Goal: Task Accomplishment & Management: Use online tool/utility

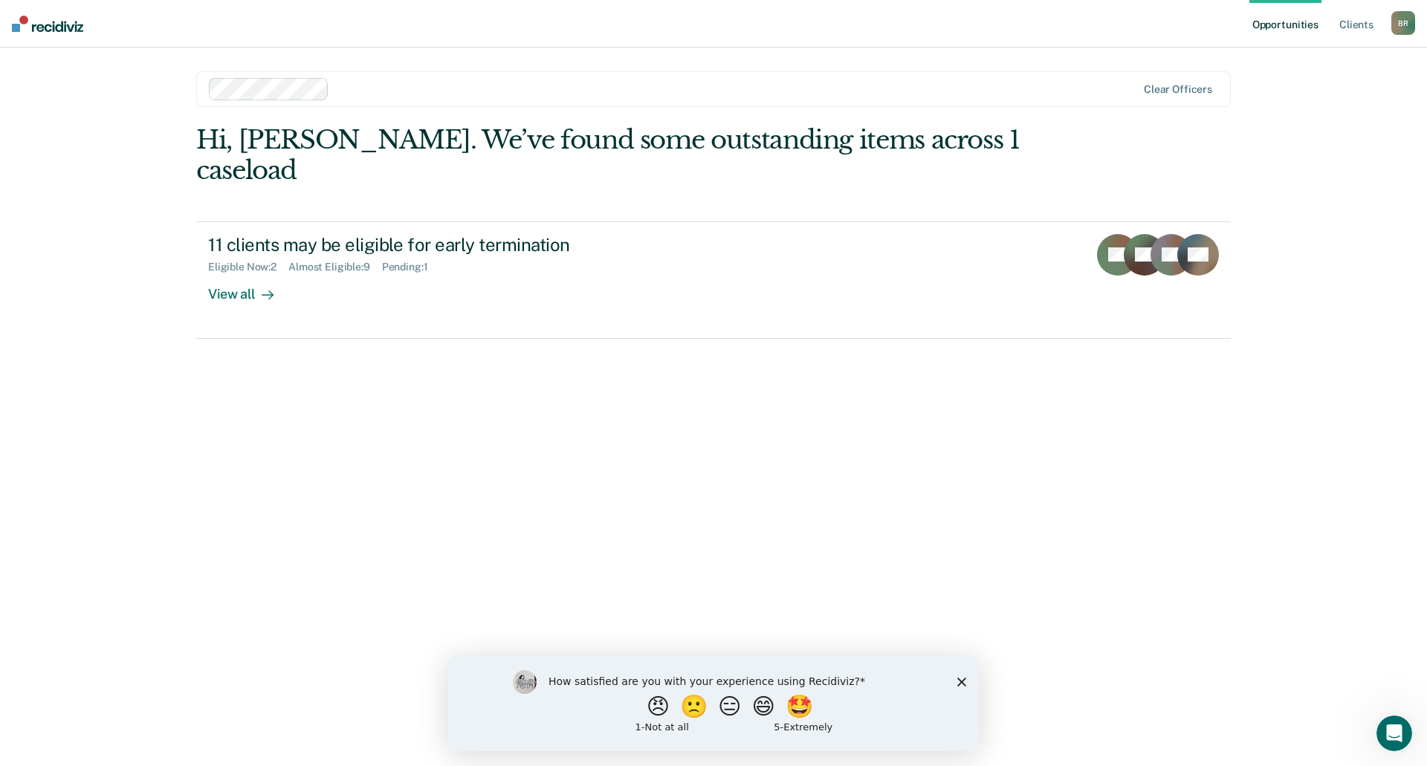
click at [961, 682] on icon "Close survey" at bounding box center [961, 681] width 9 height 9
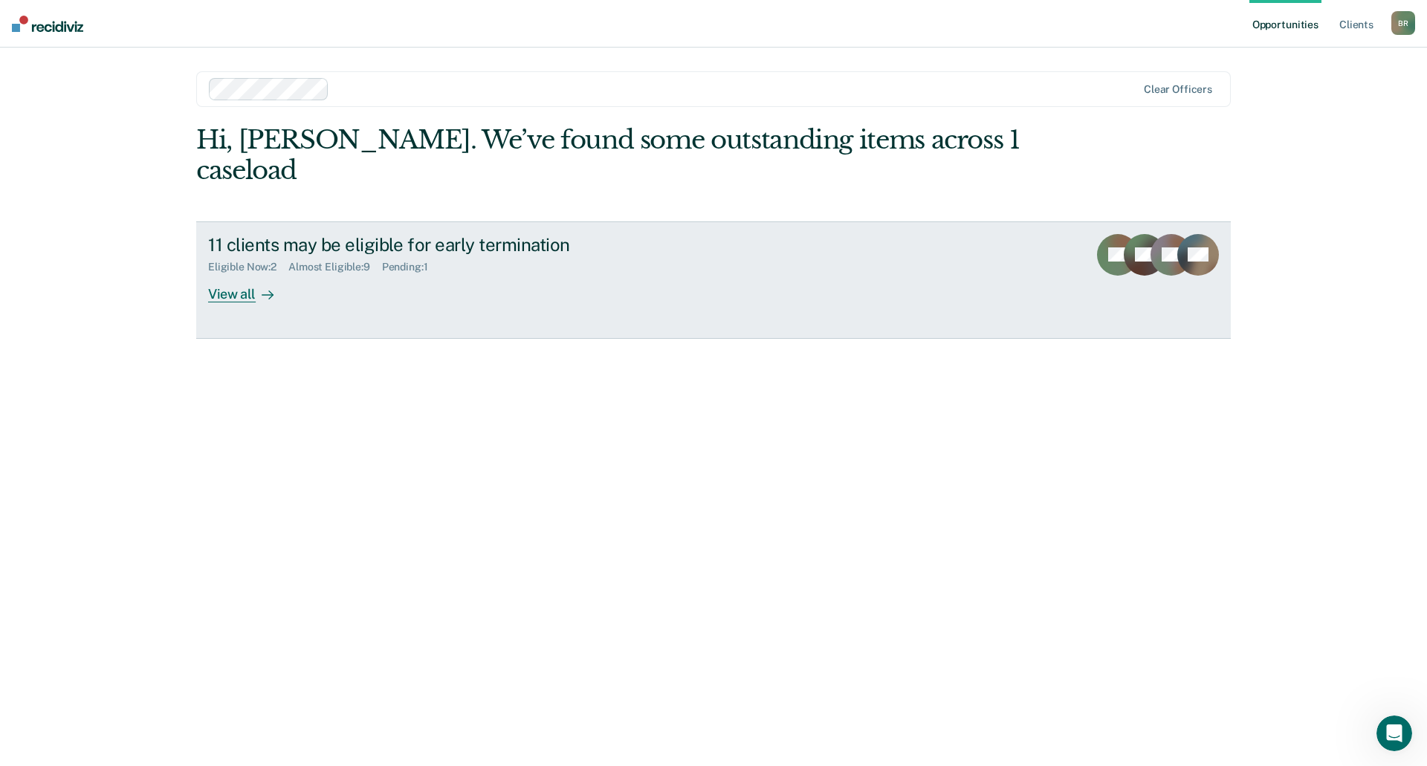
click at [256, 273] on div "View all" at bounding box center [249, 287] width 83 height 29
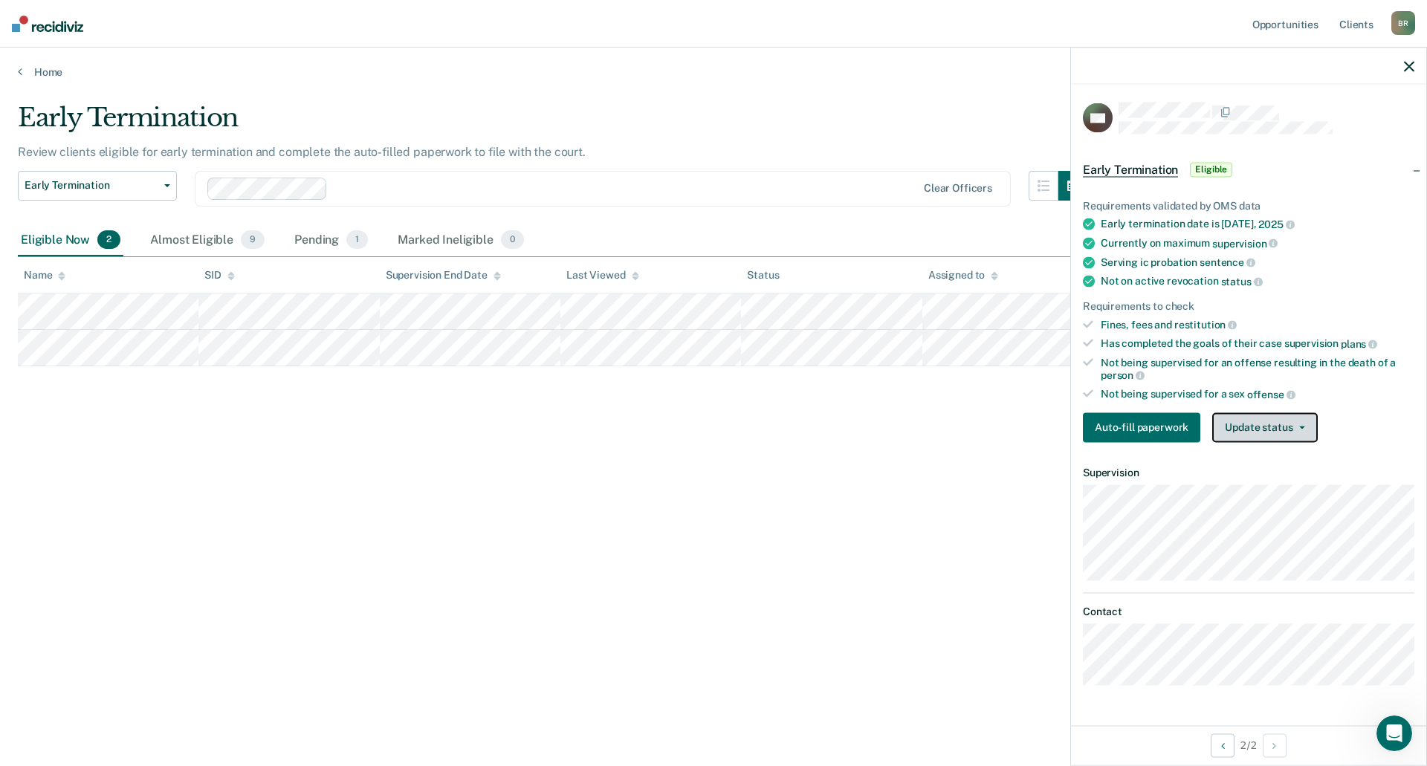
click at [1260, 425] on button "Update status" at bounding box center [1264, 427] width 105 height 30
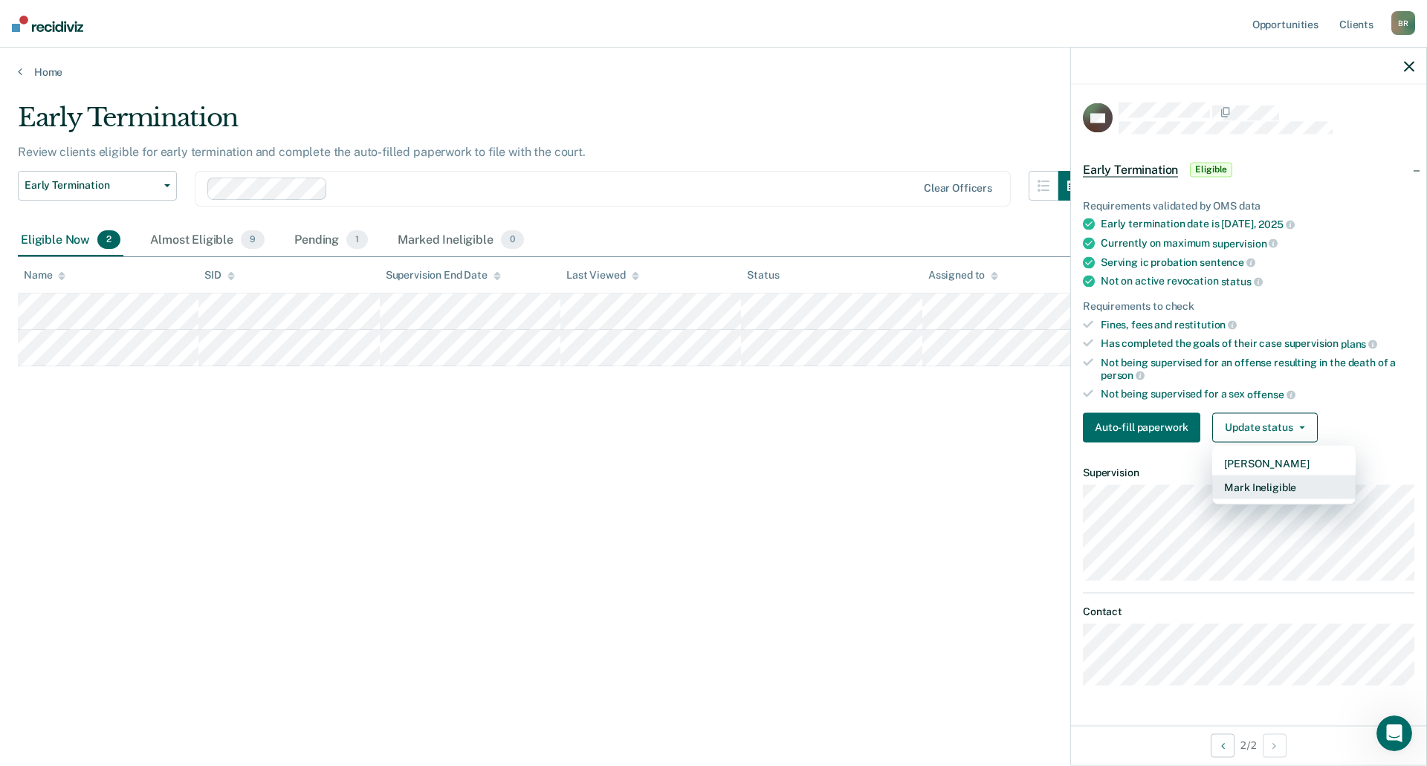
click at [1273, 490] on button "Mark Ineligible" at bounding box center [1283, 487] width 143 height 24
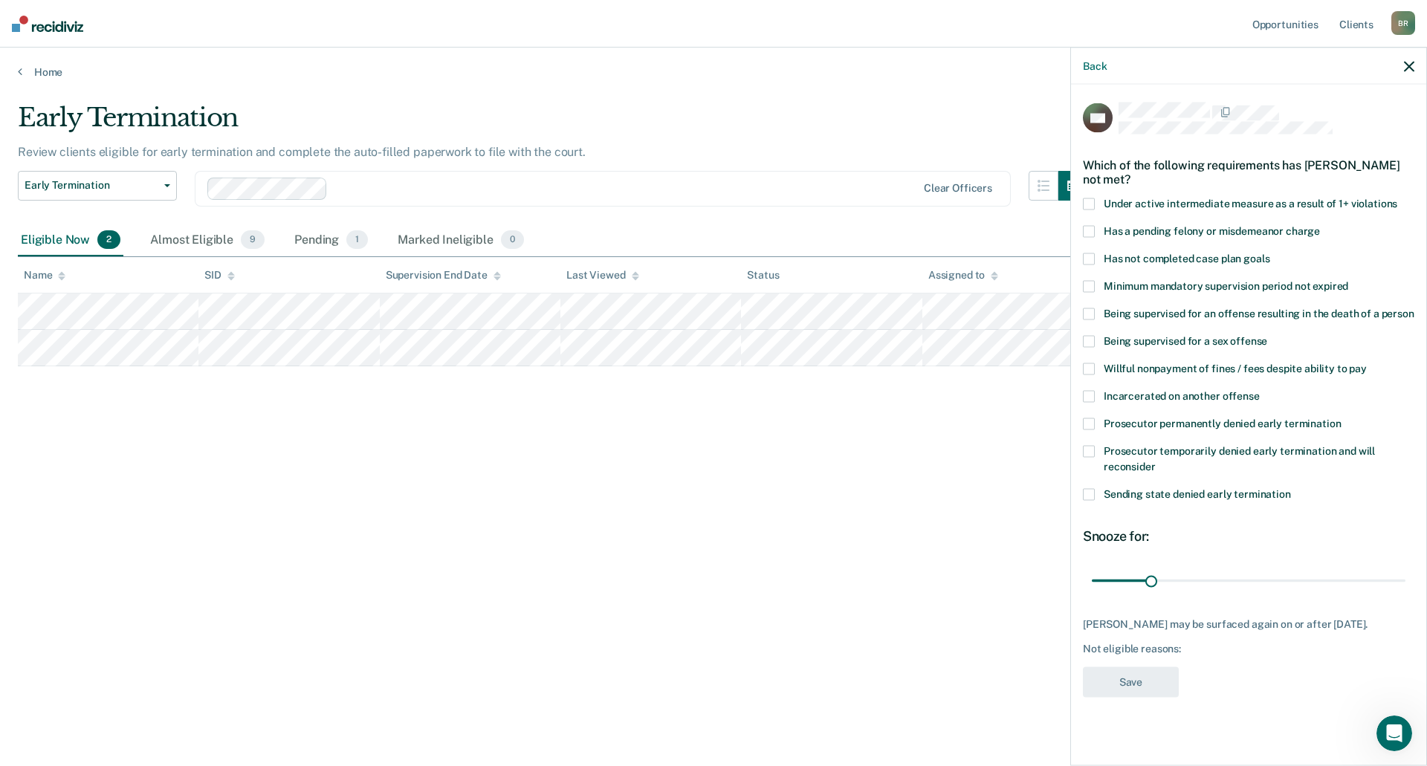
click at [1088, 493] on span at bounding box center [1089, 494] width 12 height 12
click at [1291, 488] on input "Sending state denied early termination" at bounding box center [1291, 488] width 0 height 0
click at [1085, 199] on span at bounding box center [1089, 204] width 12 height 12
click at [1397, 198] on input "Under active intermediate measure as a result of 1+ violations" at bounding box center [1397, 198] width 0 height 0
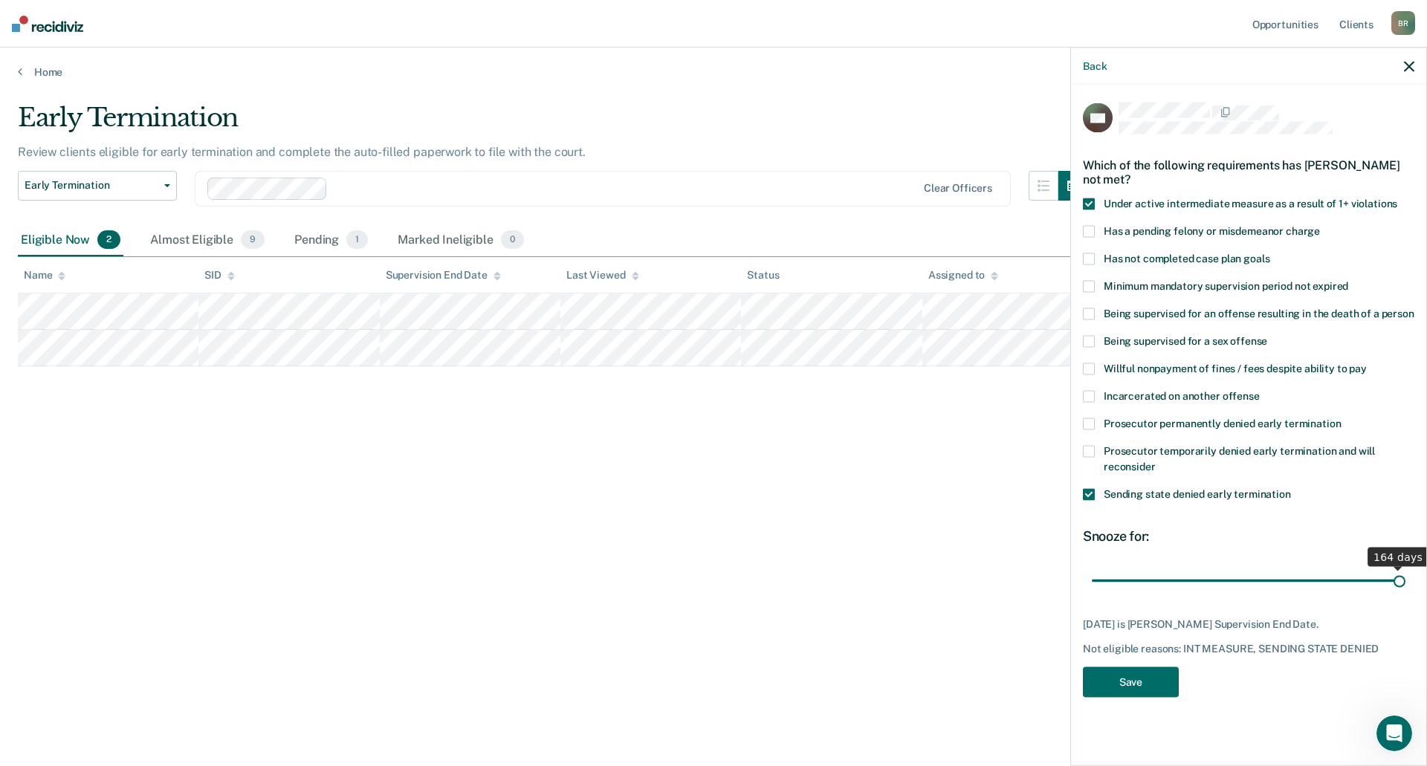
drag, startPoint x: 1154, startPoint y: 581, endPoint x: 1426, endPoint y: 623, distance: 275.2
type input "164"
click at [1405, 594] on input "range" at bounding box center [1248, 581] width 314 height 26
click at [1124, 673] on button "Save" at bounding box center [1131, 681] width 96 height 30
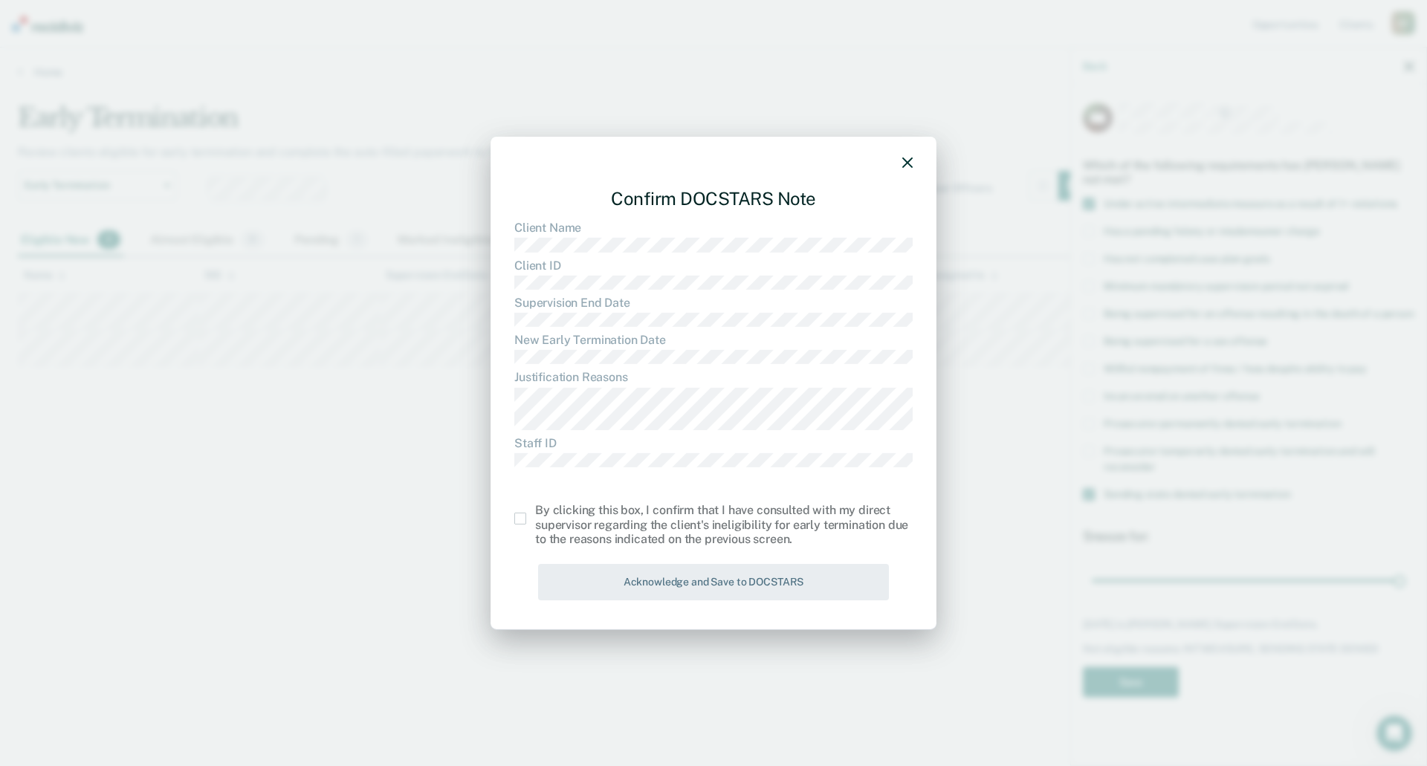
click at [526, 521] on label at bounding box center [524, 519] width 21 height 12
click at [535, 513] on input "checkbox" at bounding box center [535, 513] width 0 height 0
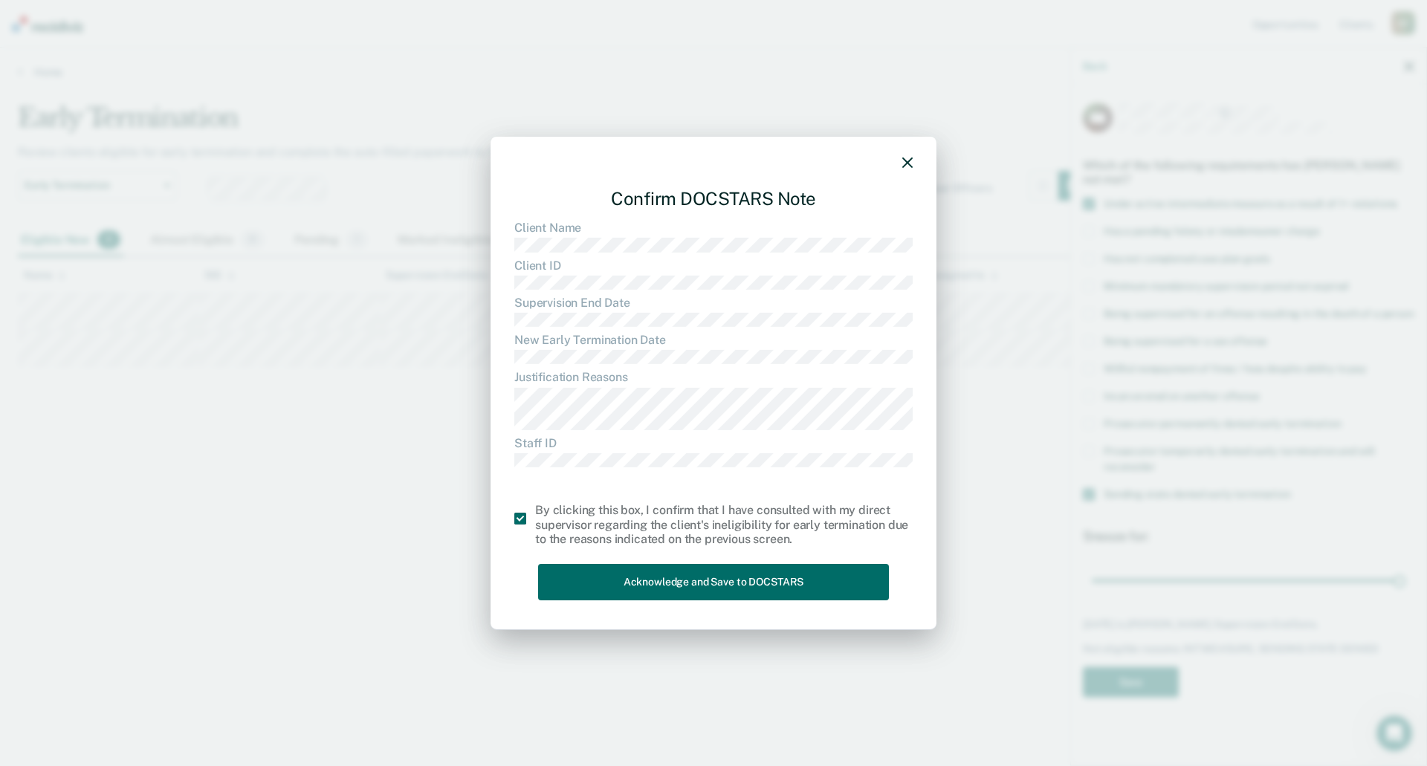
click at [624, 562] on div "Confirm DOCSTARS Note Client Name Client ID Supervision End Date New Early Term…" at bounding box center [713, 390] width 398 height 430
click at [658, 580] on button "Acknowledge and Save to DOCSTARS" at bounding box center [713, 582] width 351 height 36
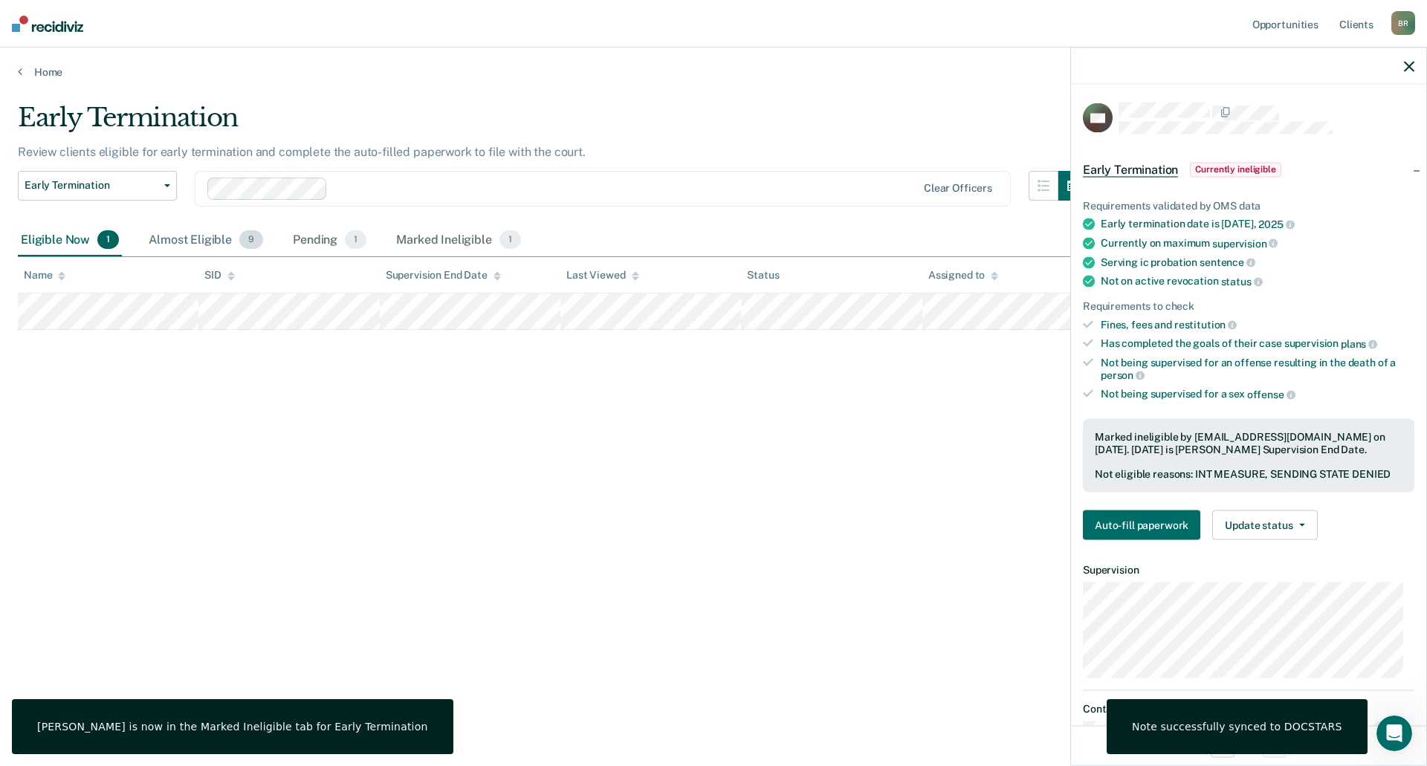
click at [198, 240] on div "Almost Eligible 9" at bounding box center [206, 240] width 120 height 33
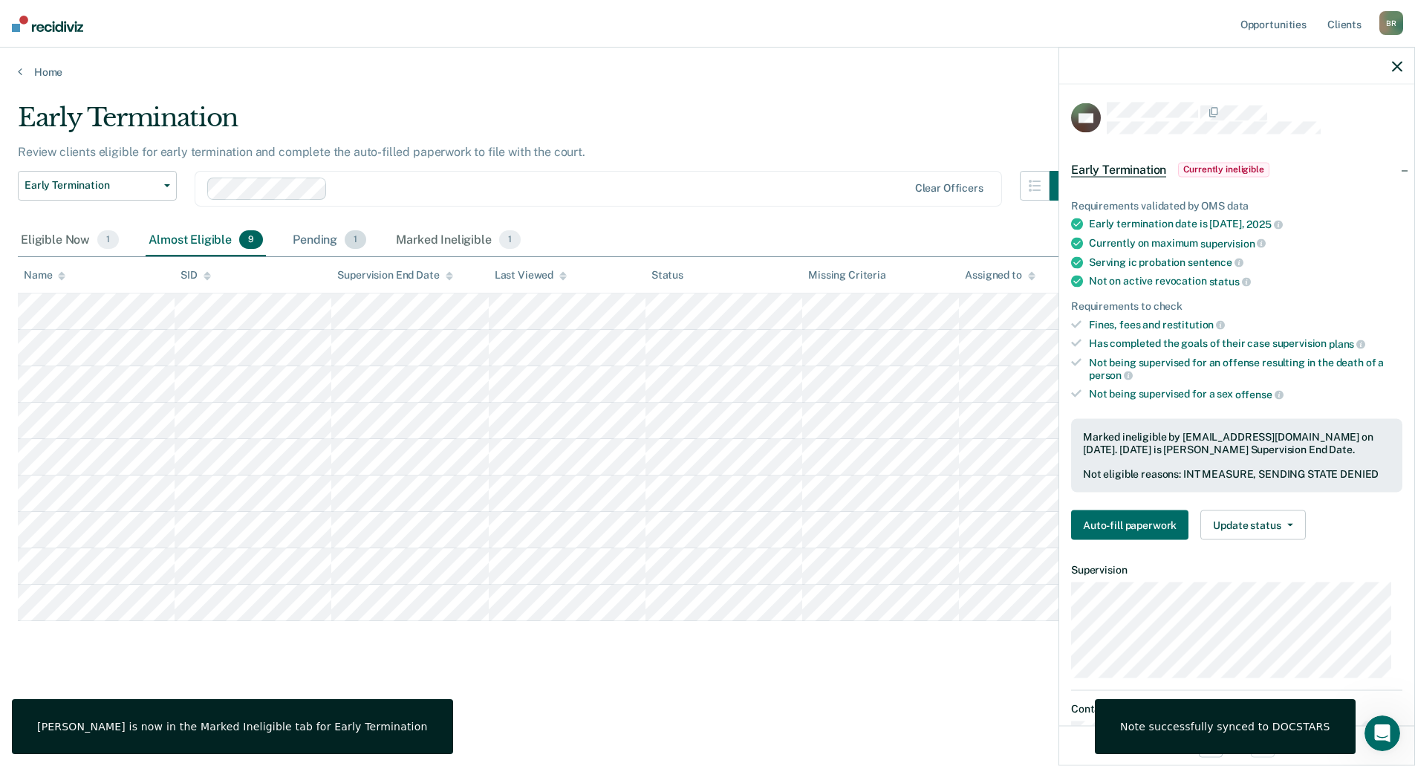
click at [306, 230] on div "Pending 1" at bounding box center [330, 240] width 80 height 33
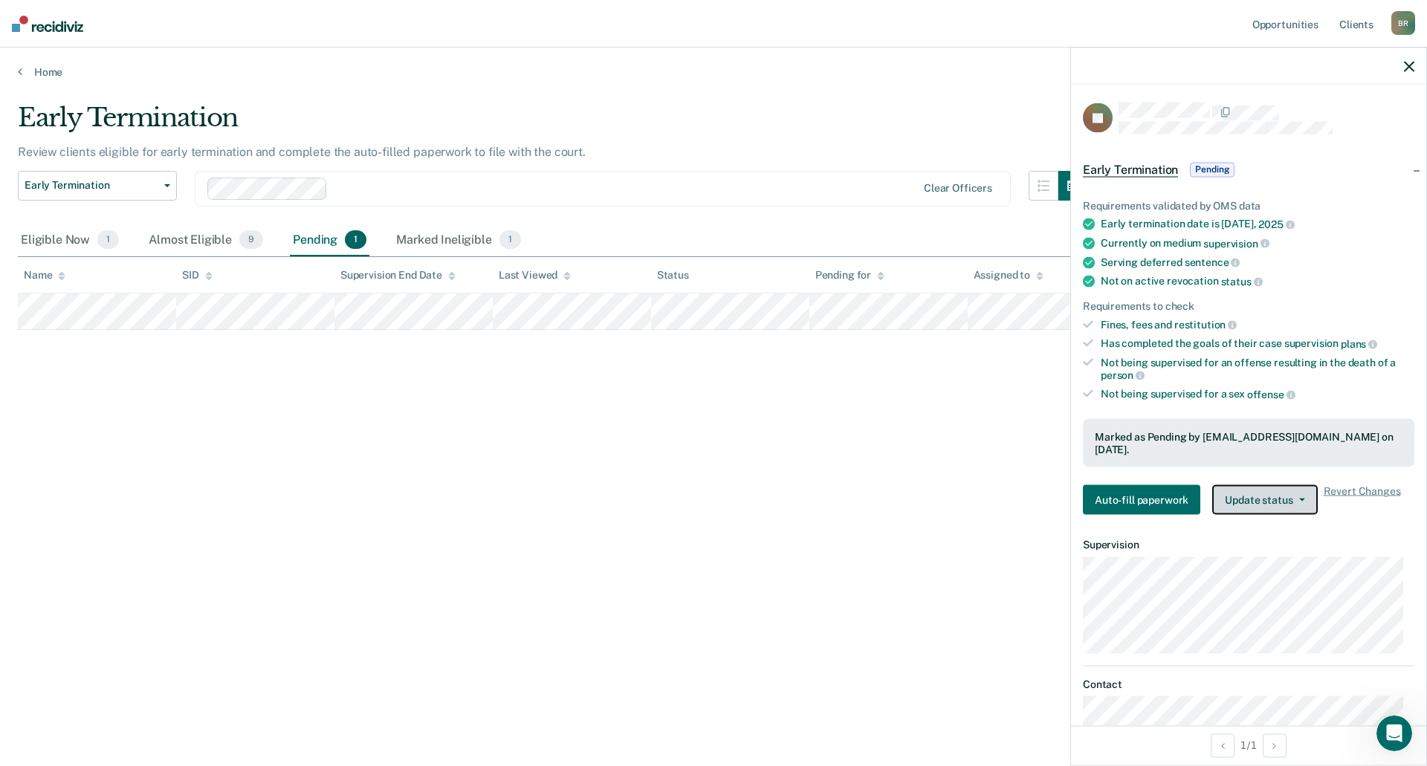
click at [1284, 500] on button "Update status" at bounding box center [1264, 500] width 105 height 30
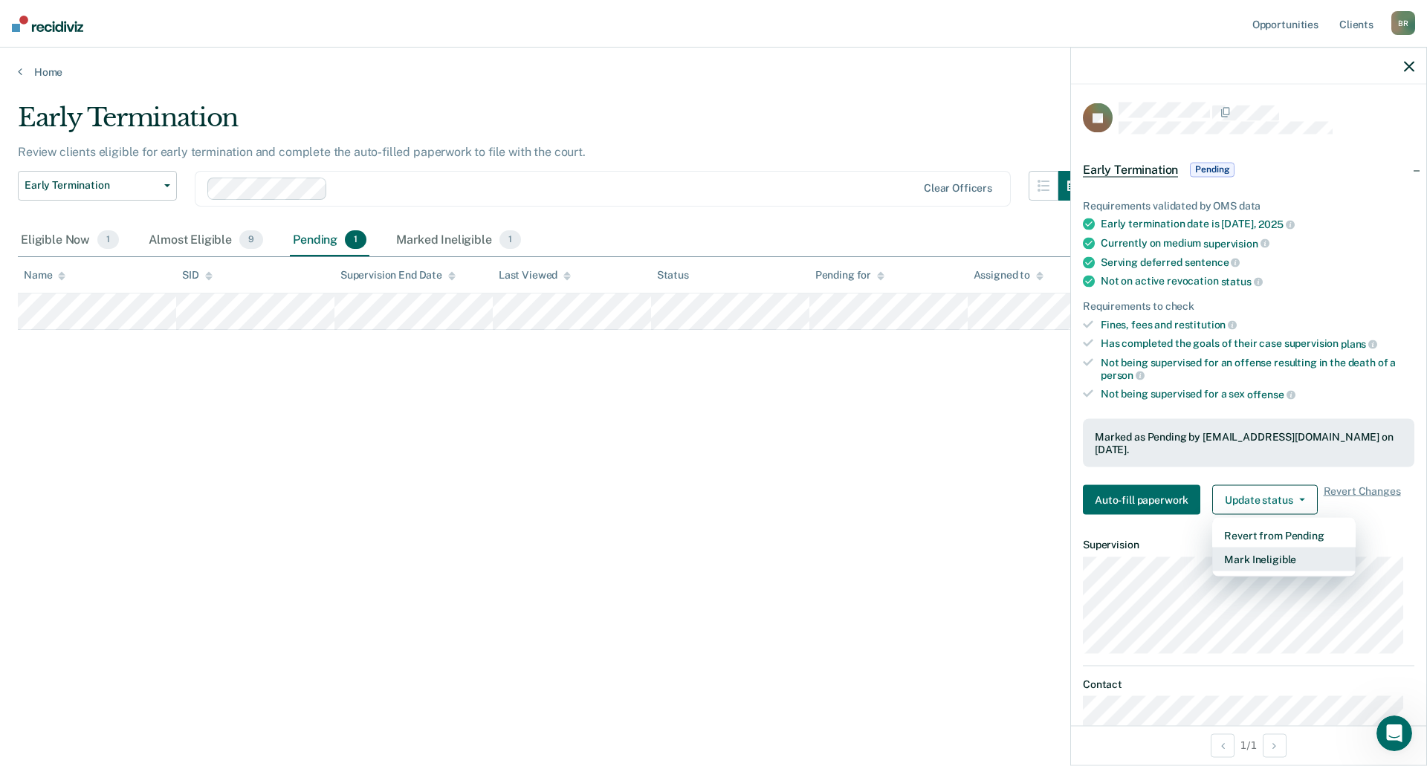
click at [1284, 557] on button "Mark Ineligible" at bounding box center [1283, 560] width 143 height 24
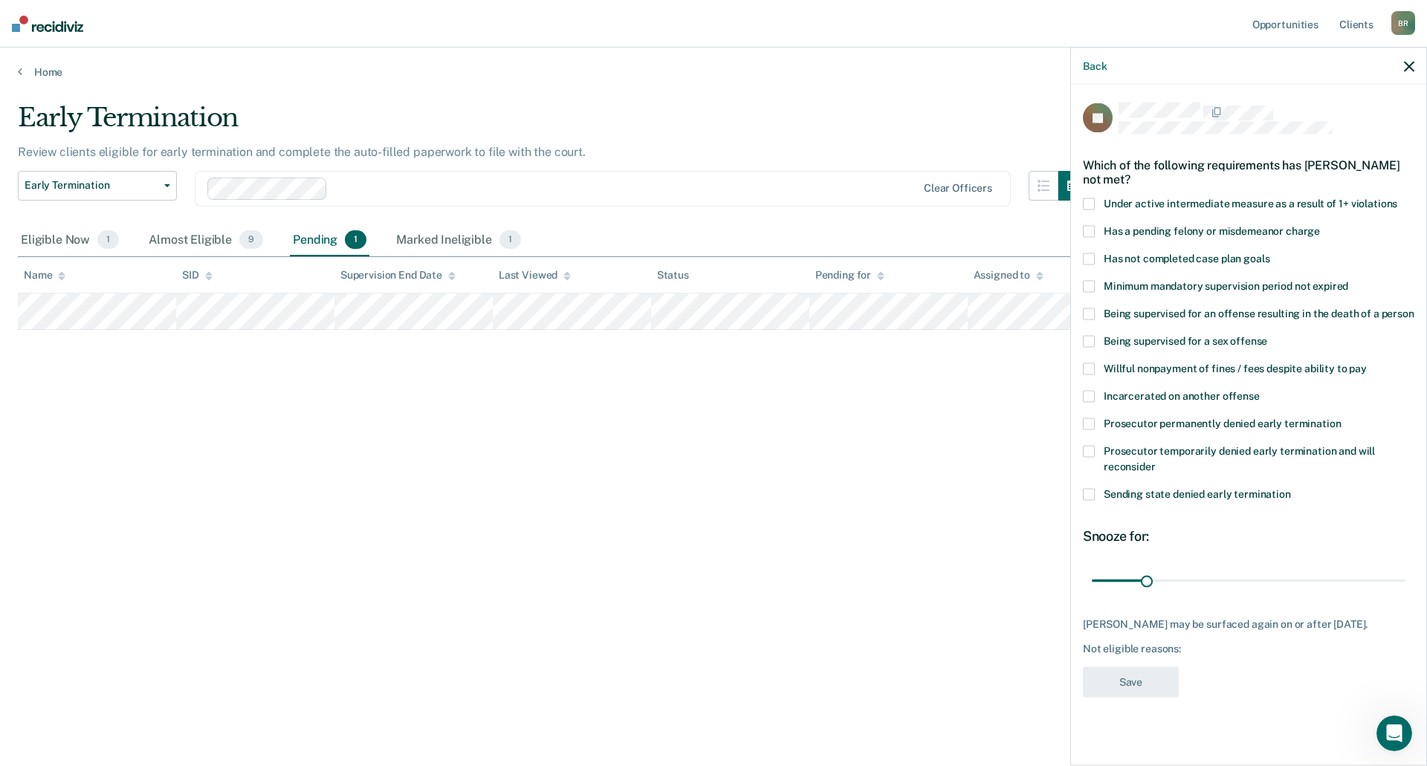
click at [1087, 450] on span at bounding box center [1089, 451] width 12 height 12
click at [1155, 461] on input "Prosecutor temporarily denied early termination and will reconsider" at bounding box center [1155, 461] width 0 height 0
click at [1088, 423] on span at bounding box center [1089, 424] width 12 height 12
click at [1340, 418] on input "Prosecutor permanently denied early termination" at bounding box center [1340, 418] width 0 height 0
click at [1088, 452] on span at bounding box center [1089, 451] width 12 height 12
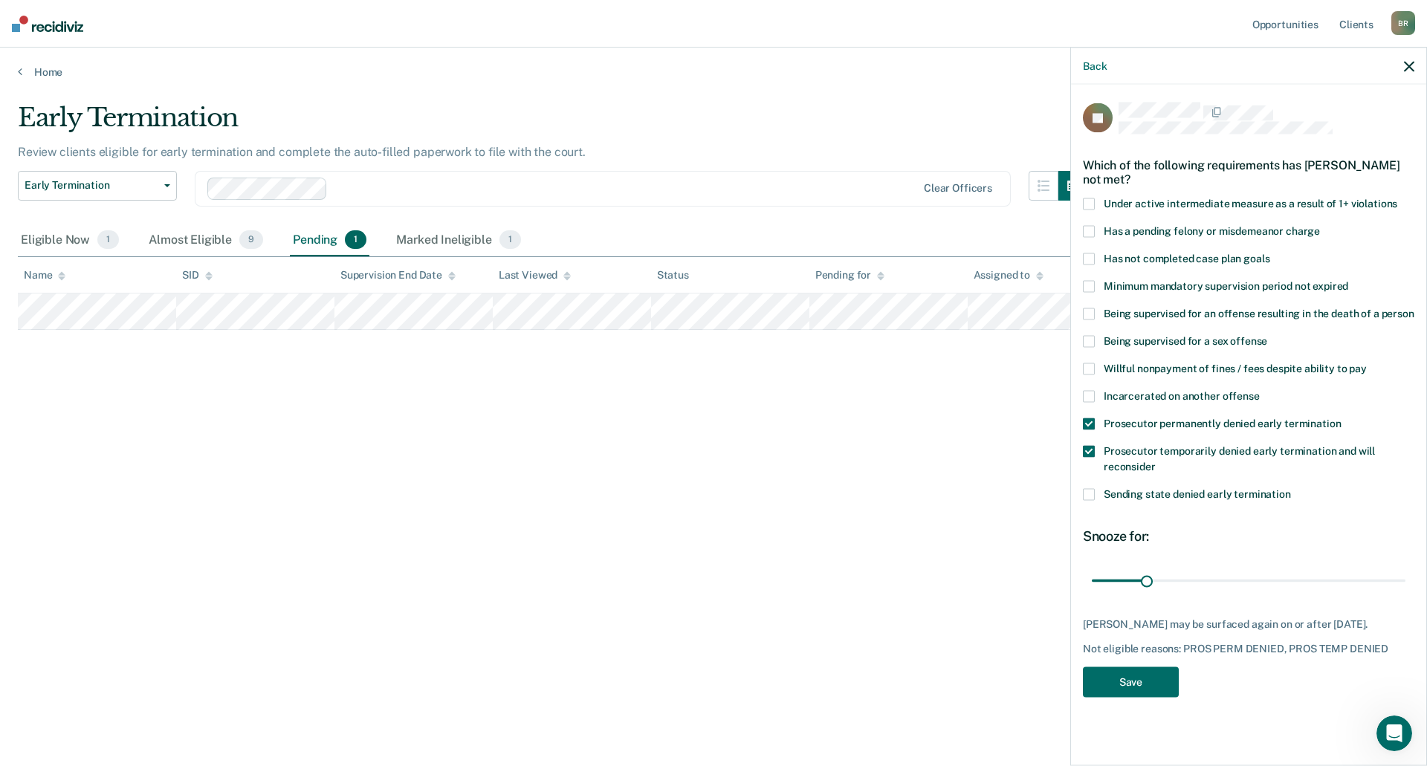
click at [1155, 461] on input "Prosecutor temporarily denied early termination and will reconsider" at bounding box center [1155, 461] width 0 height 0
drag, startPoint x: 1148, startPoint y: 580, endPoint x: 1426, endPoint y: 626, distance: 281.8
type input "180"
click at [1405, 594] on input "range" at bounding box center [1248, 581] width 314 height 26
click at [1148, 683] on button "Save" at bounding box center [1131, 681] width 96 height 30
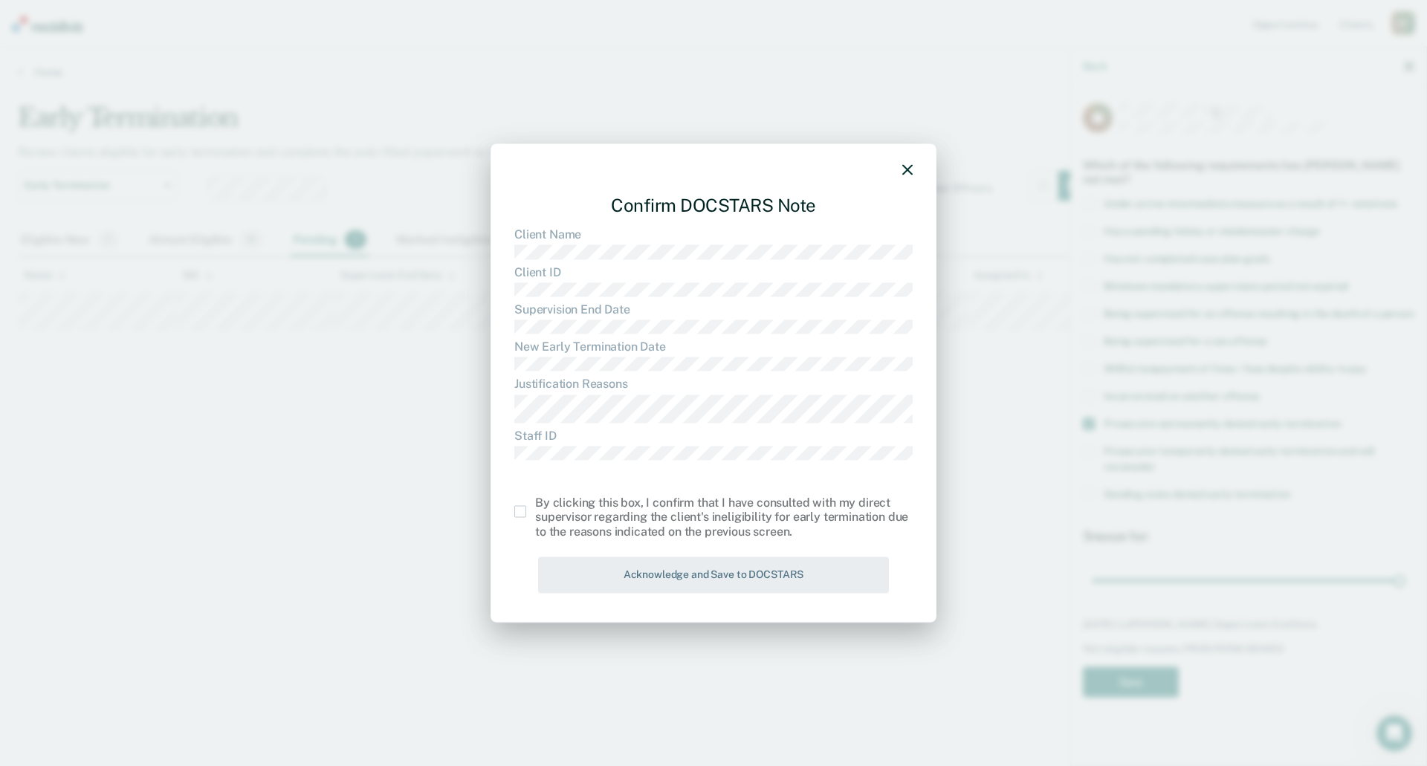
click at [518, 507] on span at bounding box center [520, 511] width 12 height 12
click at [535, 505] on input "checkbox" at bounding box center [535, 505] width 0 height 0
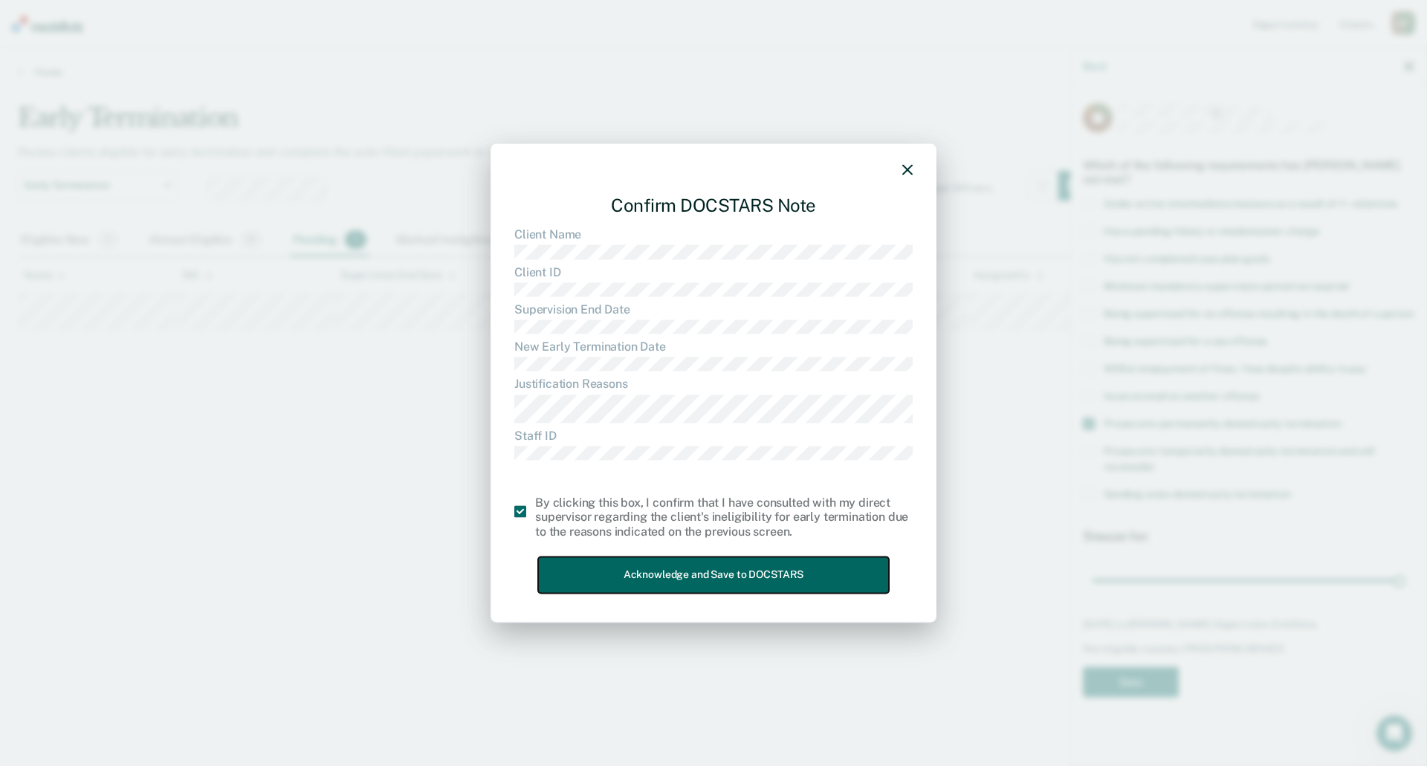
click at [709, 585] on button "Acknowledge and Save to DOCSTARS" at bounding box center [713, 575] width 351 height 36
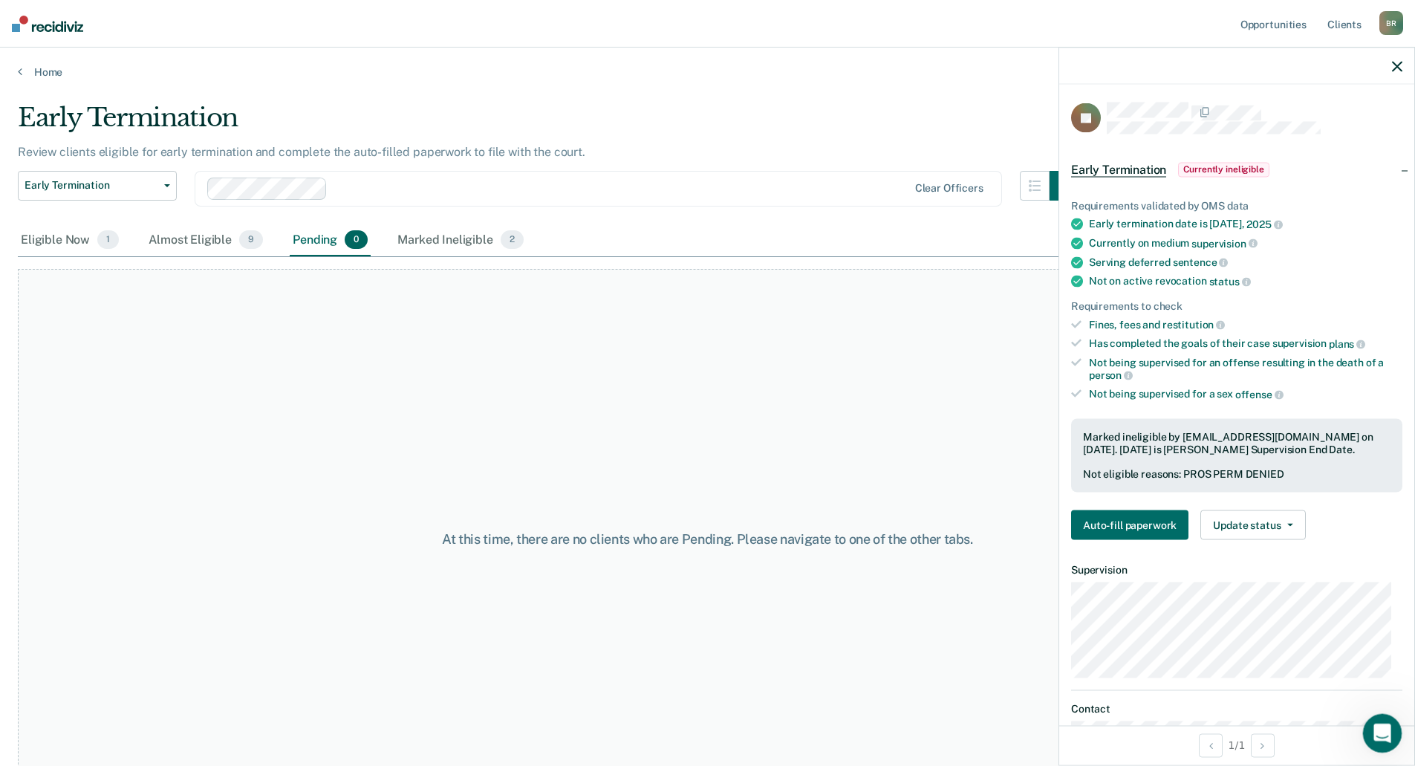
click at [1393, 732] on div "Open Intercom Messenger" at bounding box center [1380, 731] width 49 height 49
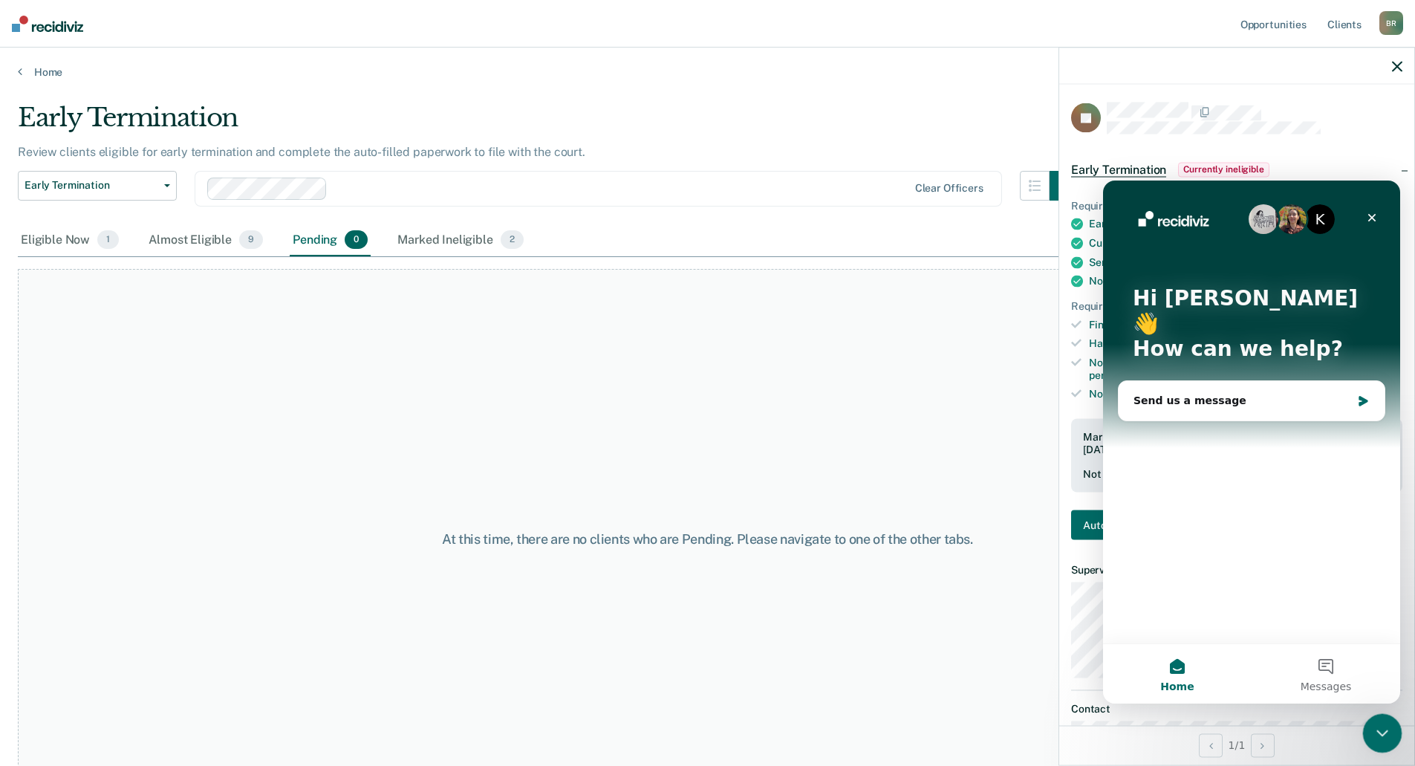
click at [1393, 732] on div "Close Intercom Messenger" at bounding box center [1381, 731] width 36 height 36
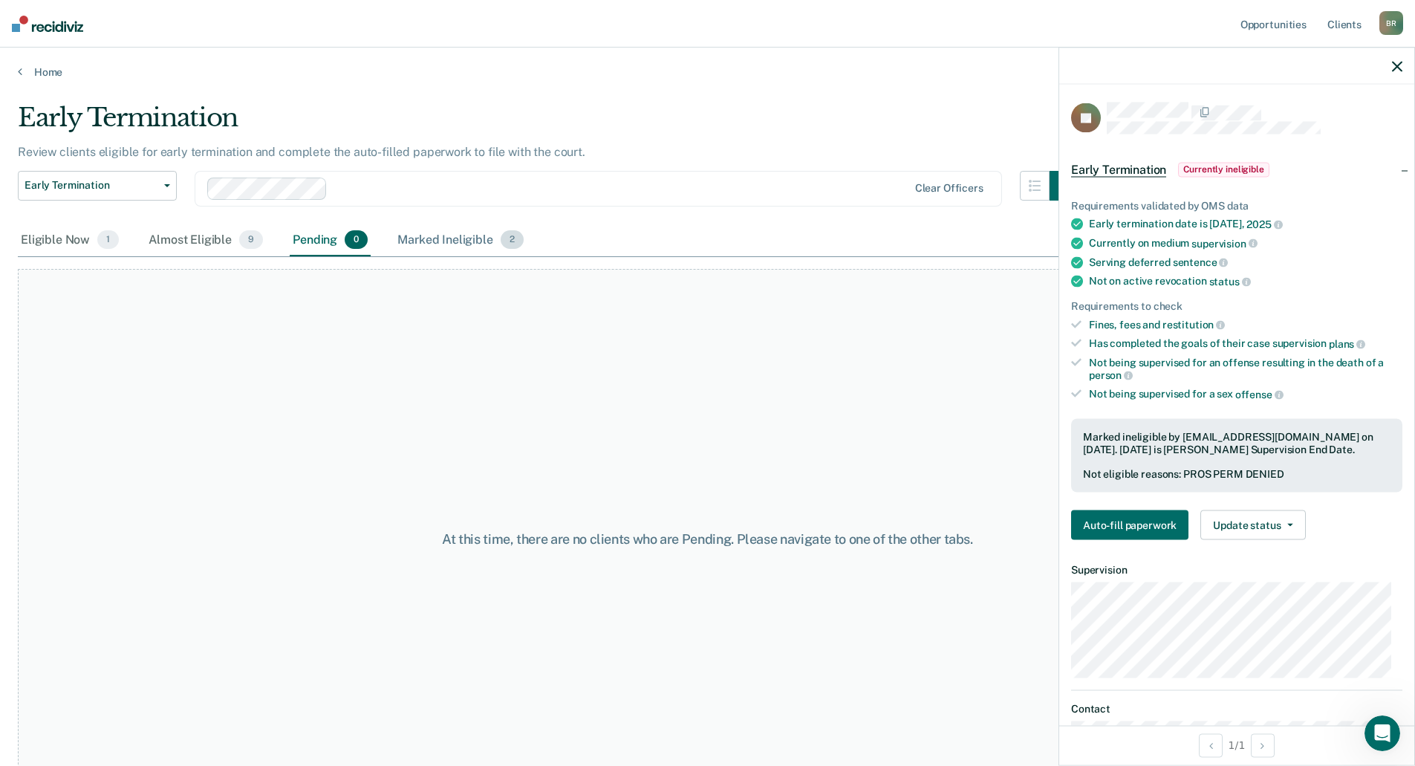
click at [461, 246] on div "Marked Ineligible 2" at bounding box center [461, 240] width 132 height 33
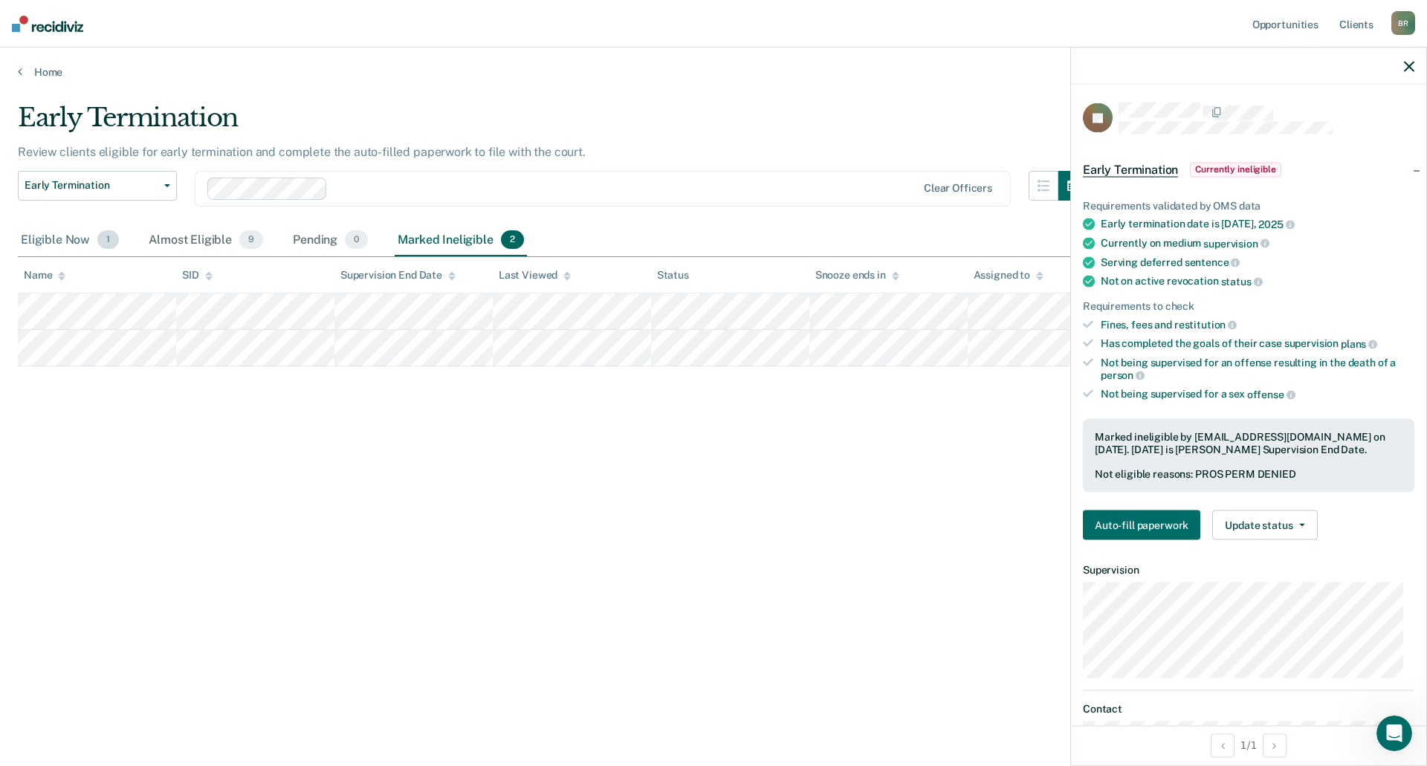
click at [57, 233] on div "Eligible Now 1" at bounding box center [70, 240] width 104 height 33
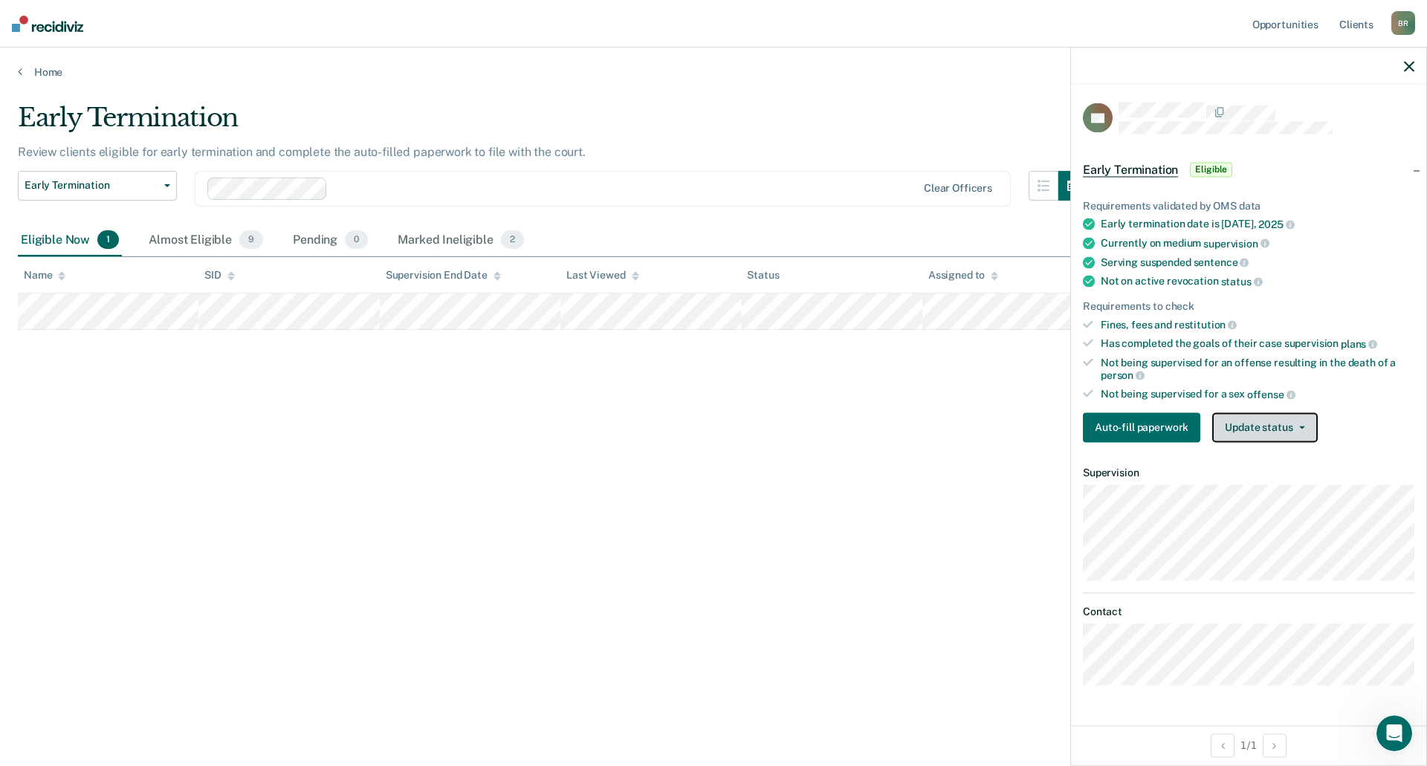
click at [1272, 418] on button "Update status" at bounding box center [1264, 427] width 105 height 30
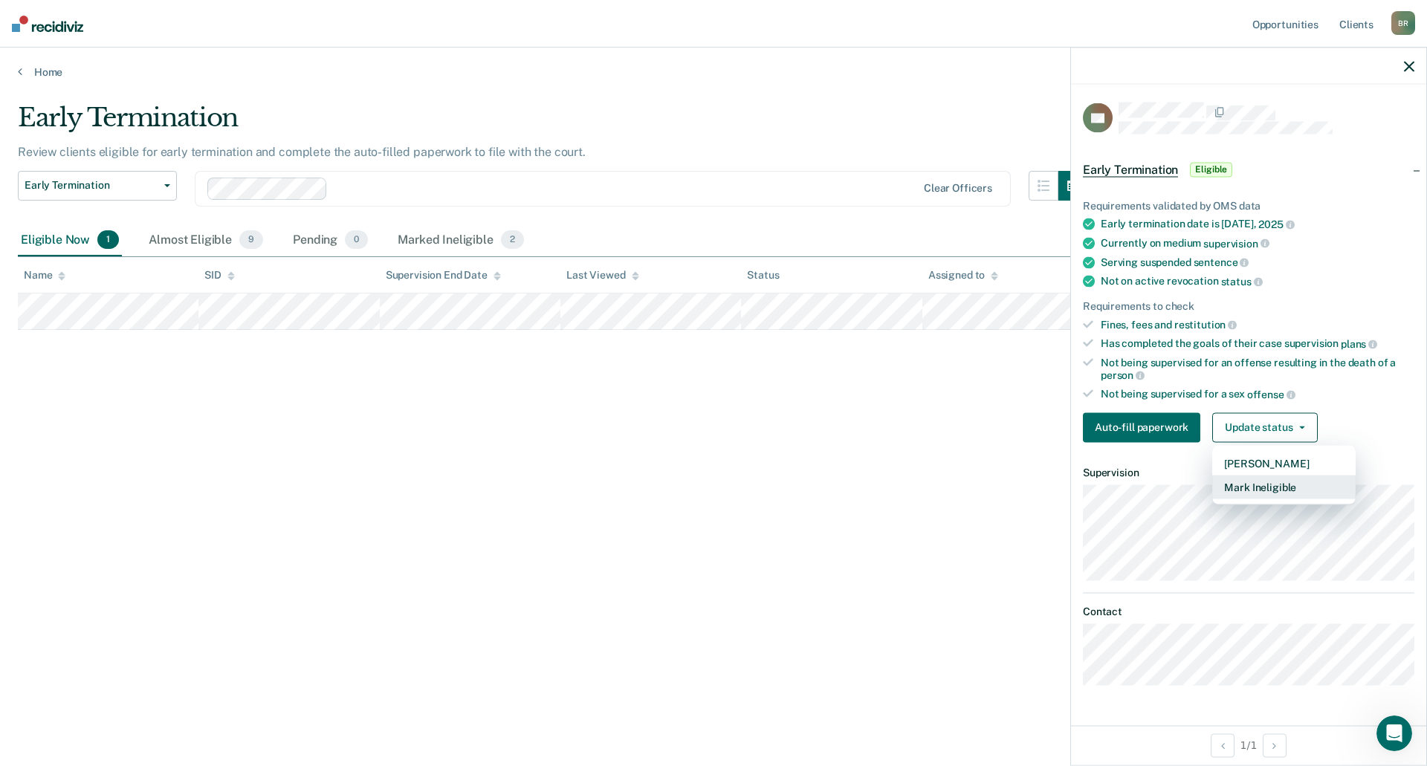
click at [1304, 481] on button "Mark Ineligible" at bounding box center [1283, 487] width 143 height 24
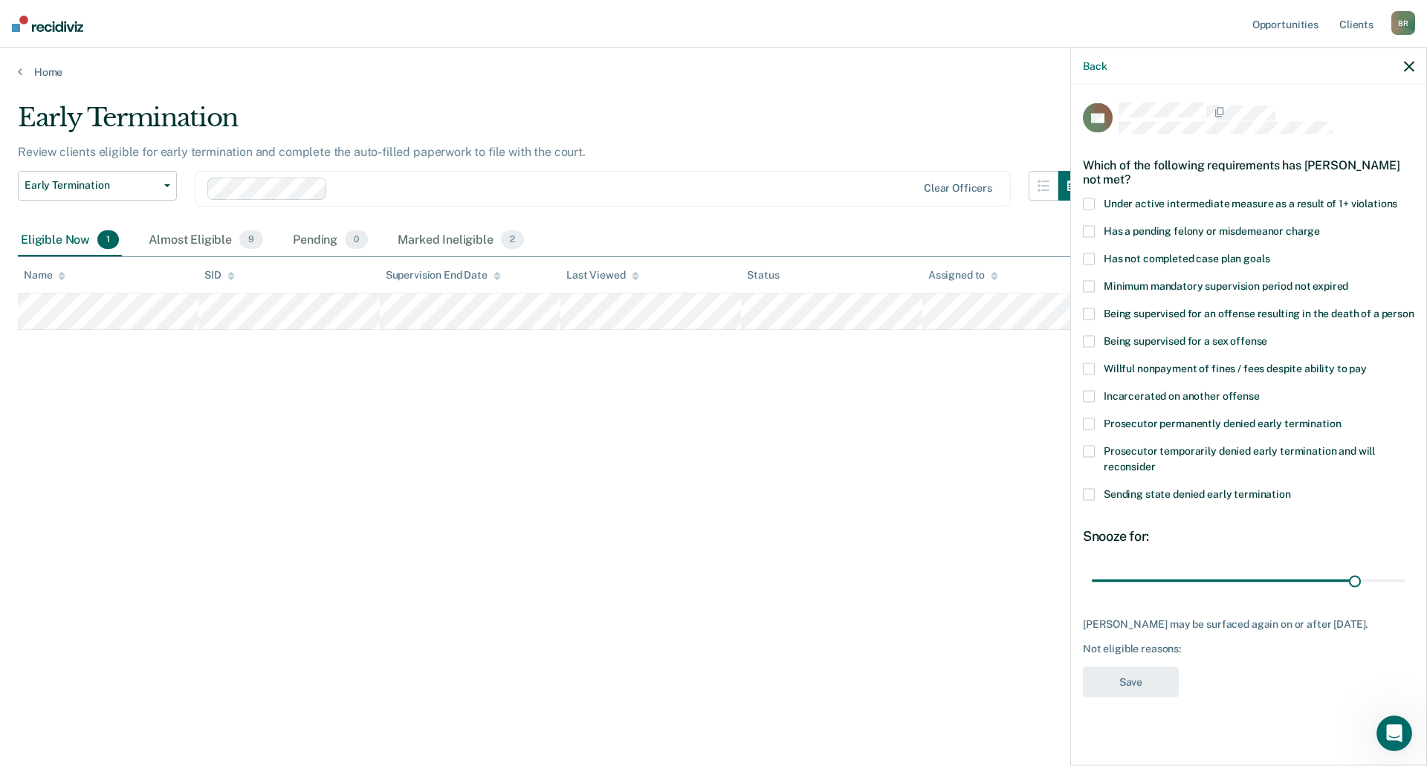
click at [1093, 256] on span at bounding box center [1089, 259] width 12 height 12
click at [1269, 253] on input "Has not completed case plan goals" at bounding box center [1269, 253] width 0 height 0
drag, startPoint x: 1355, startPoint y: 576, endPoint x: 1426, endPoint y: 586, distance: 71.3
type input "35"
click at [1405, 586] on input "range" at bounding box center [1248, 581] width 314 height 26
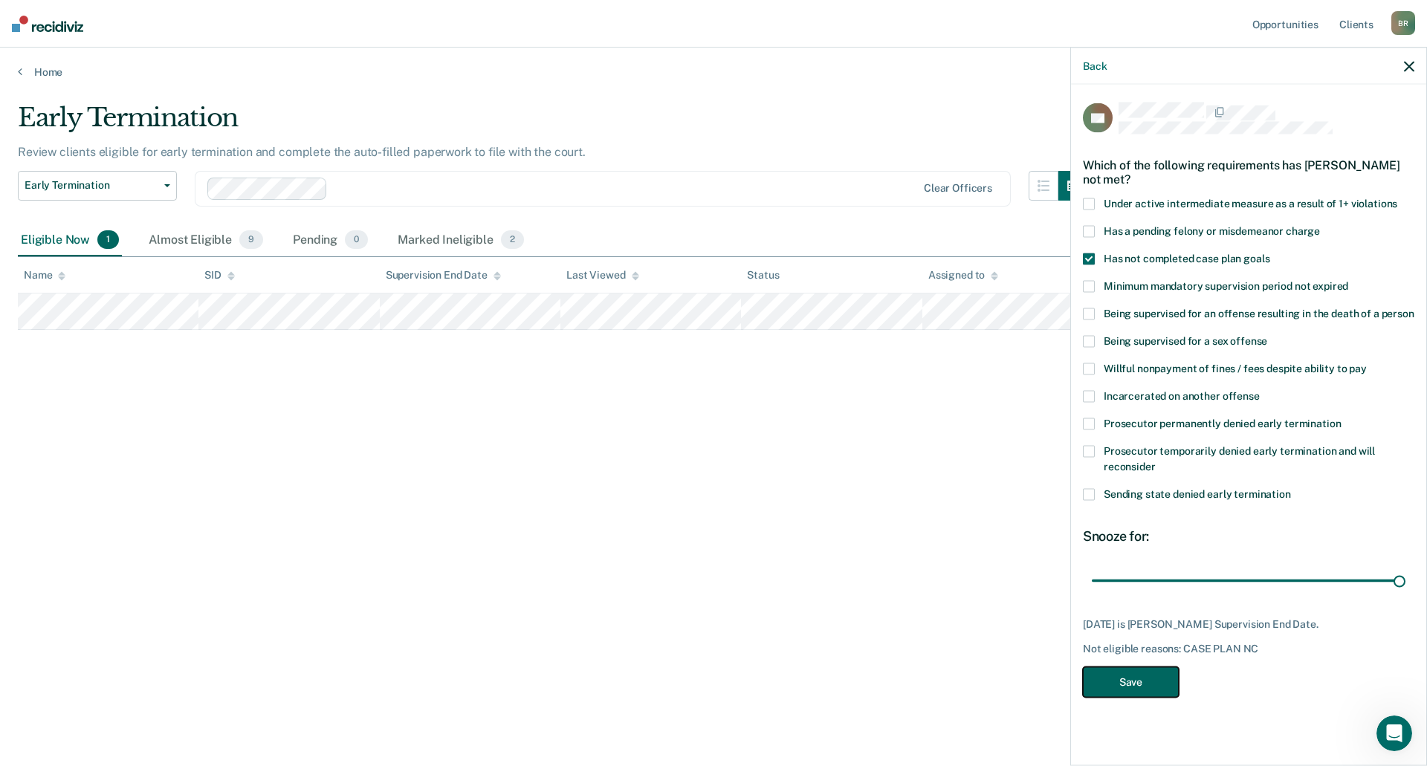
click at [1146, 683] on button "Save" at bounding box center [1131, 681] width 96 height 30
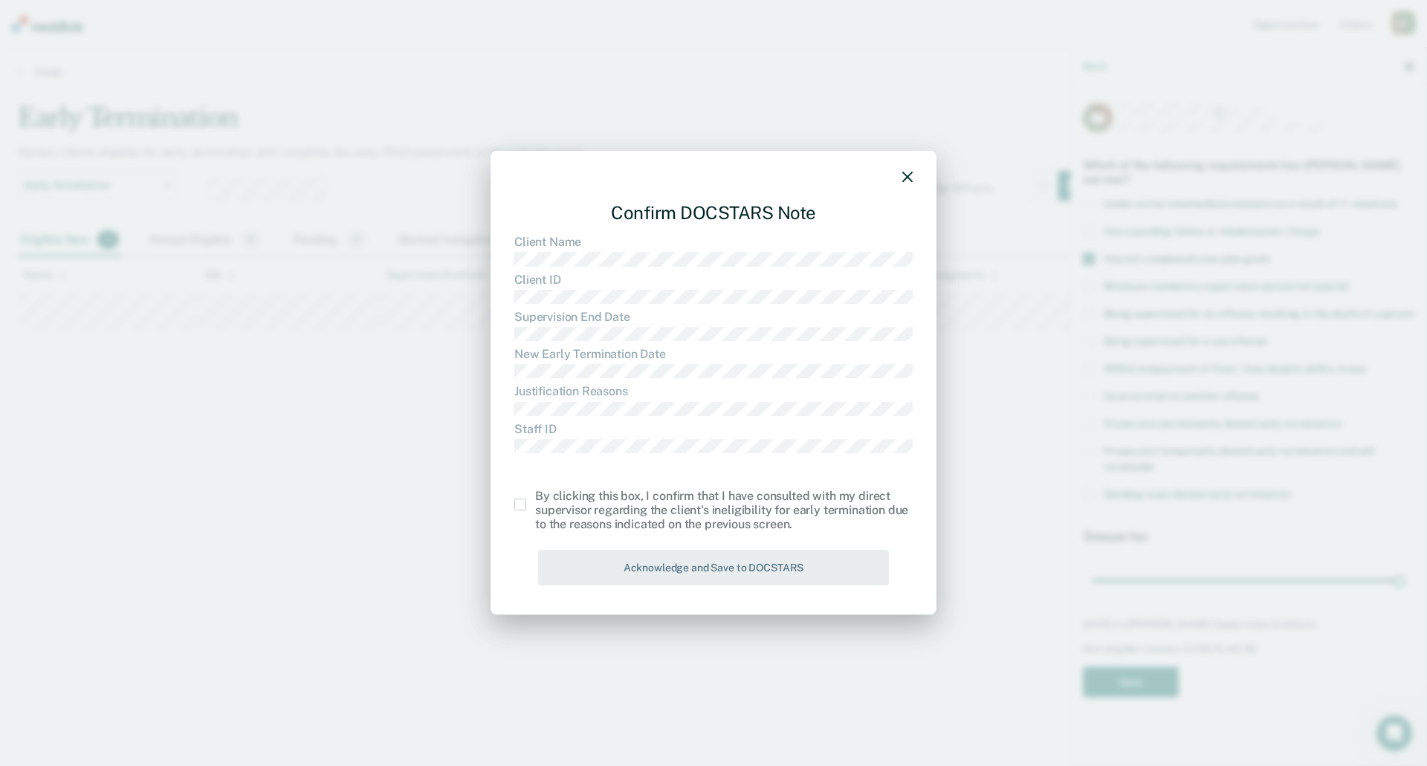
click at [525, 502] on span at bounding box center [520, 505] width 12 height 12
click at [535, 499] on input "checkbox" at bounding box center [535, 499] width 0 height 0
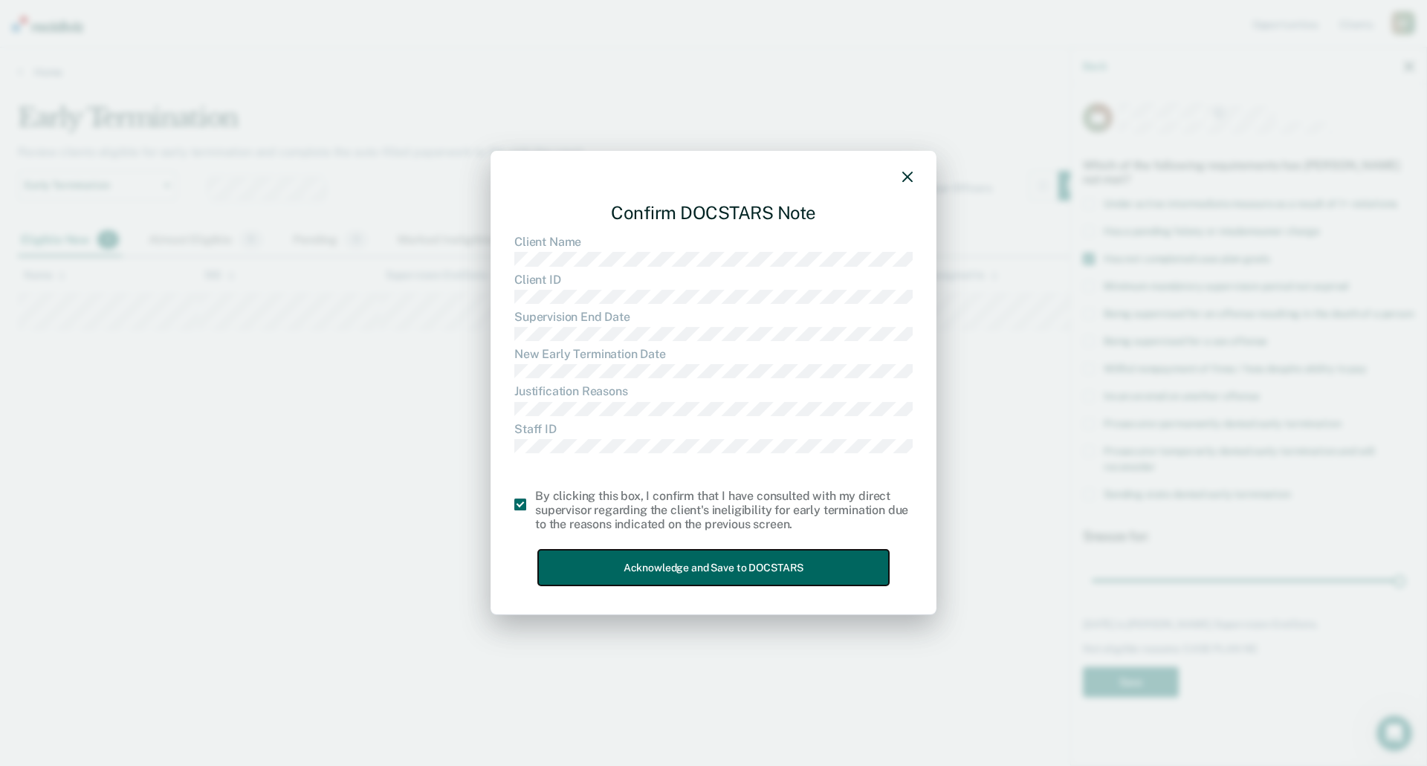
click at [713, 575] on button "Acknowledge and Save to DOCSTARS" at bounding box center [713, 568] width 351 height 36
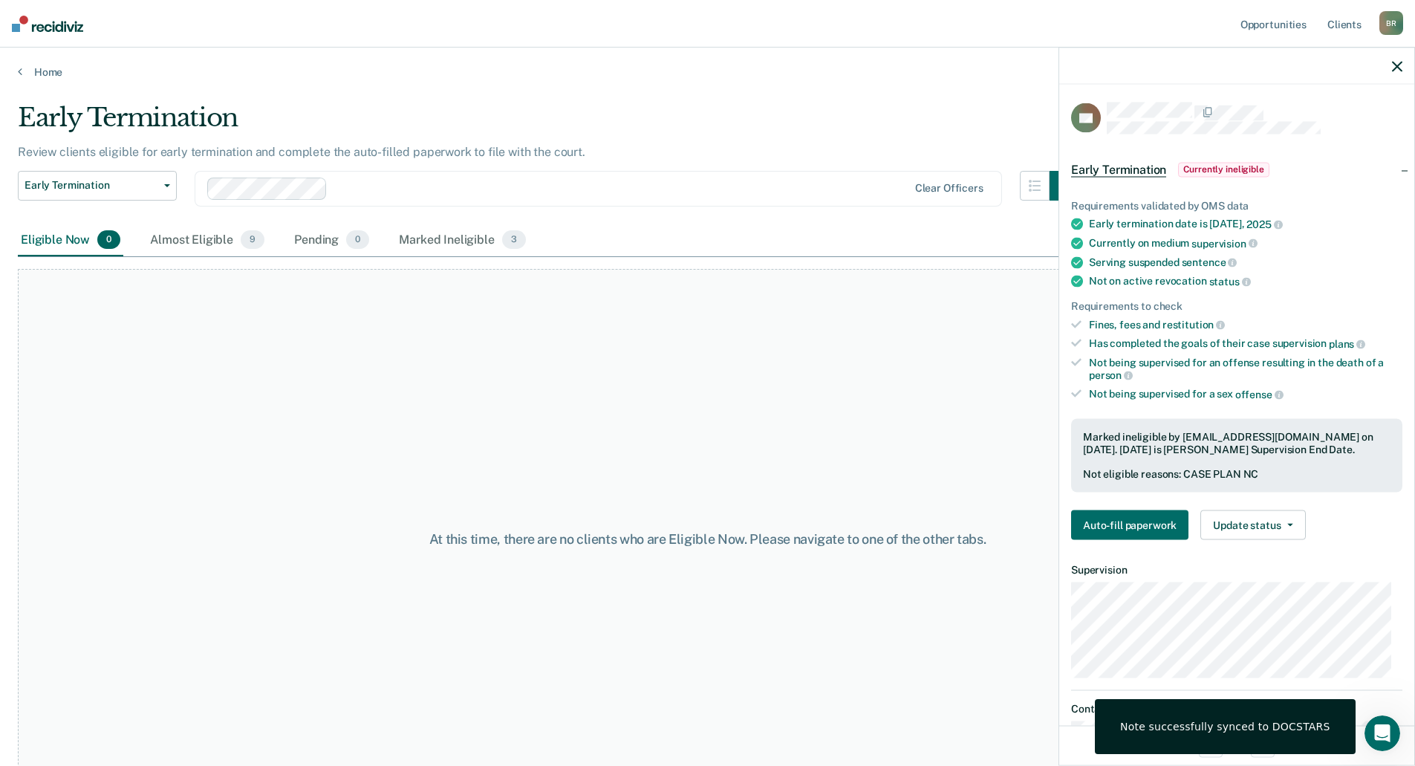
click at [1273, 713] on div "Note successfully synced to DOCSTARS" at bounding box center [1225, 726] width 261 height 55
